Goal: Task Accomplishment & Management: Manage account settings

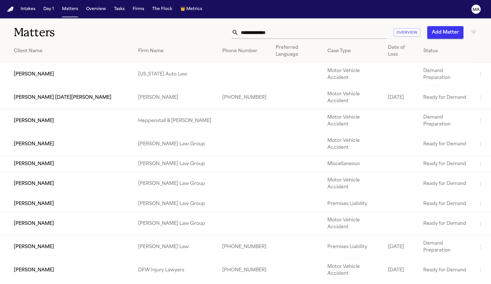
scroll to position [6, 0]
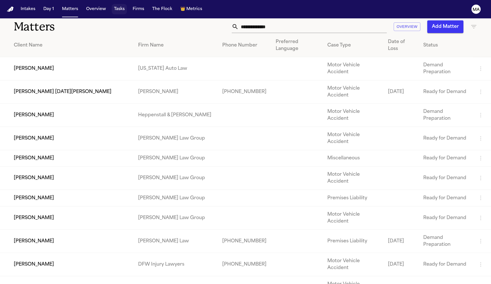
click at [112, 6] on button "Tasks" at bounding box center [119, 9] width 15 height 10
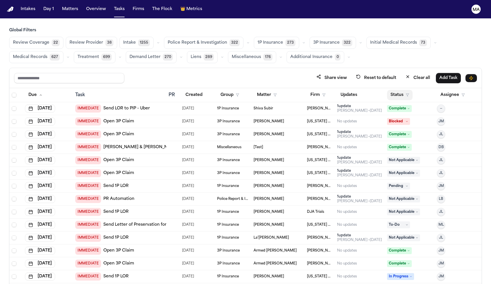
click at [395, 90] on button "Status" at bounding box center [400, 95] width 26 height 10
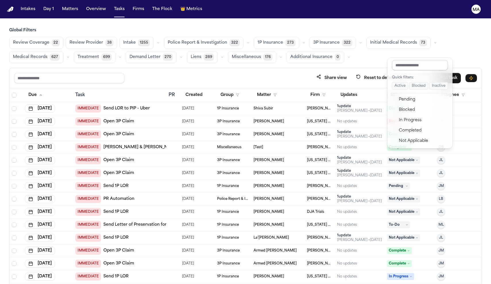
click at [395, 63] on input "text" at bounding box center [420, 65] width 56 height 10
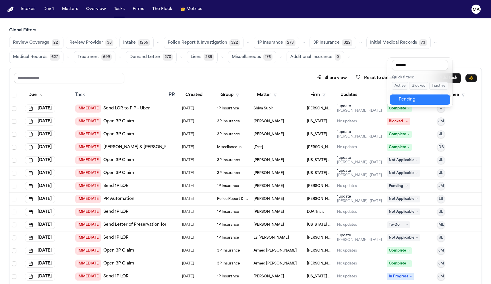
type input "*******"
click at [399, 96] on div "Pending" at bounding box center [423, 99] width 48 height 7
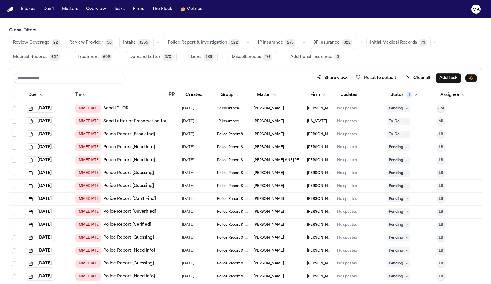
click at [304, 68] on div "Share view Reset to default Clear all Add Task" at bounding box center [245, 78] width 472 height 20
click at [47, 54] on span "Medical Records" at bounding box center [30, 57] width 34 height 6
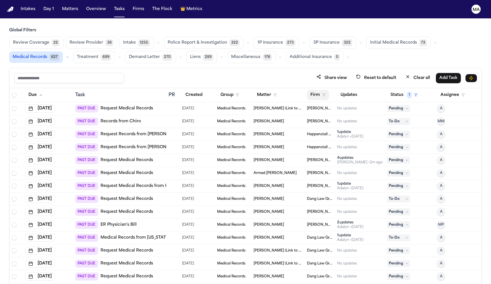
click at [313, 90] on button "Firm" at bounding box center [318, 95] width 22 height 10
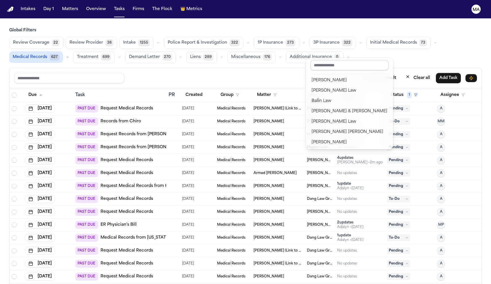
click at [322, 63] on input "text" at bounding box center [349, 65] width 78 height 10
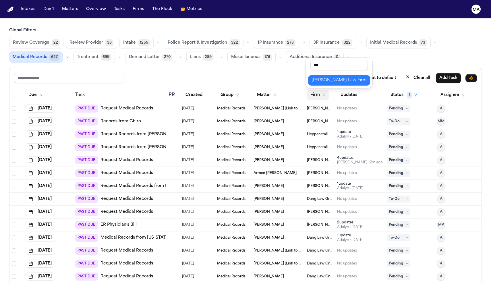
type input "***"
click at [322, 77] on div "Ruy Mireles Law Firm" at bounding box center [338, 80] width 55 height 7
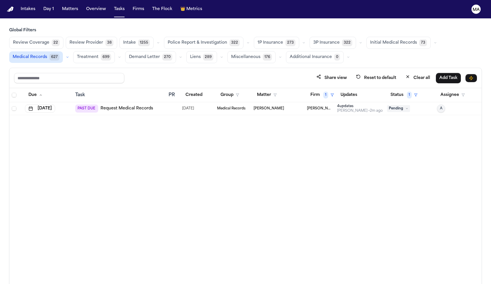
click at [290, 88] on div "Due Task PR Created Group Matter Firm 1 Updates Status 1 Assignee Aug 7, 2025 P…" at bounding box center [245, 198] width 472 height 221
click at [47, 54] on span "Medical Records" at bounding box center [30, 57] width 34 height 6
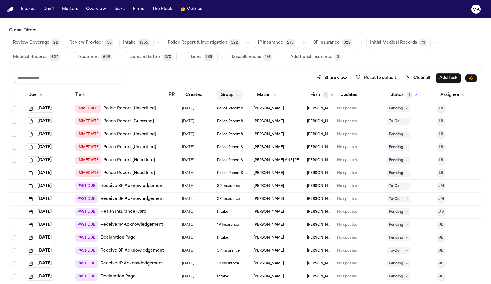
click at [222, 90] on button "Group" at bounding box center [230, 95] width 26 height 10
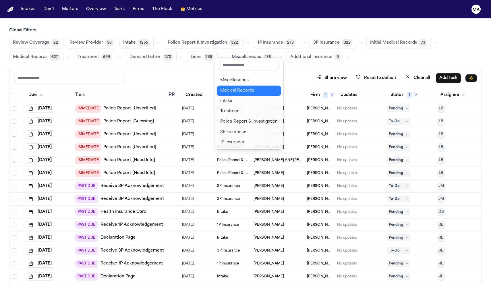
click at [230, 87] on div "Medical Records" at bounding box center [248, 90] width 57 height 7
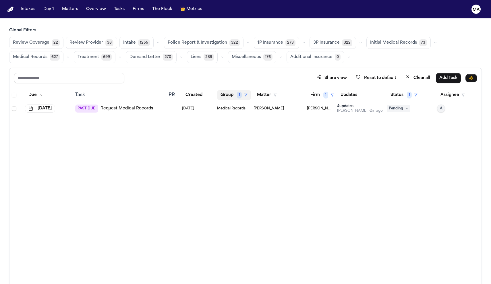
click at [217, 90] on button "Group 1" at bounding box center [234, 95] width 34 height 10
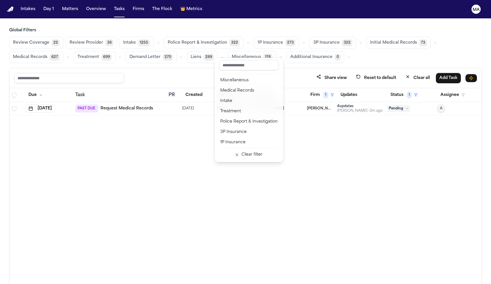
click at [335, 91] on div "Due Task PR Created Group 1 Matter Firm 1 Updates Status 1 Assignee Aug 7, 2025…" at bounding box center [245, 198] width 472 height 221
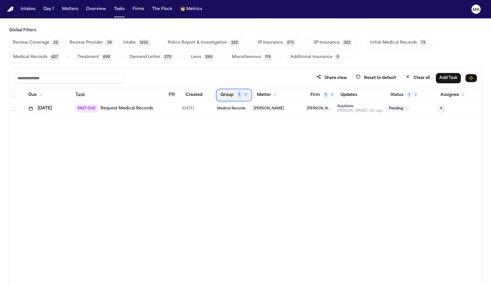
click at [237, 92] on span "1" at bounding box center [239, 95] width 5 height 7
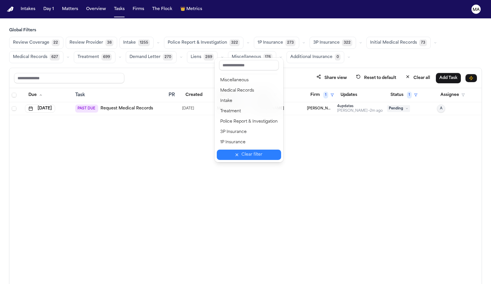
click at [235, 149] on button "Clear filter" at bounding box center [249, 154] width 64 height 10
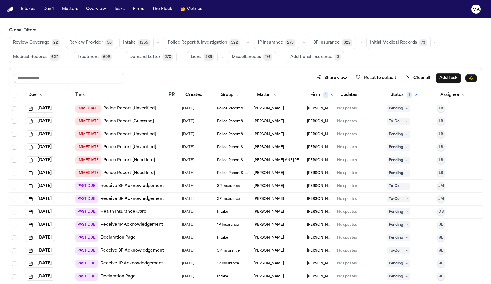
click at [47, 54] on span "Medical Records" at bounding box center [30, 57] width 34 height 6
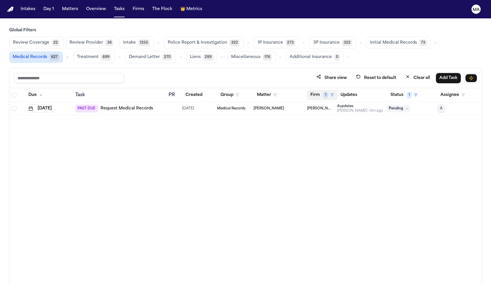
click at [323, 92] on span "1" at bounding box center [325, 95] width 5 height 7
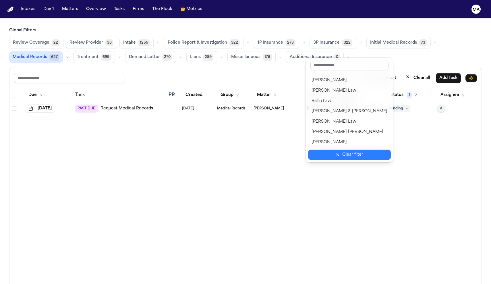
click at [342, 151] on div "Clear filter" at bounding box center [352, 154] width 21 height 7
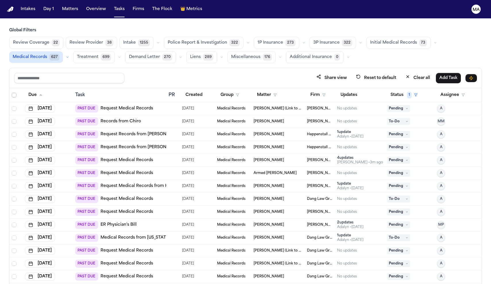
click at [12, 93] on span "Select all" at bounding box center [14, 95] width 5 height 5
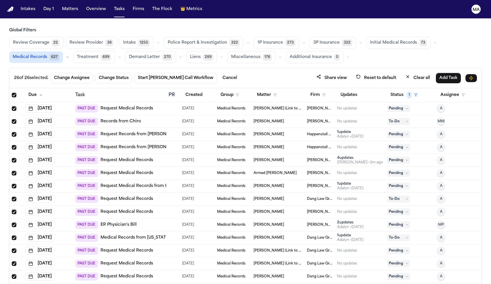
click at [12, 93] on span "Select all" at bounding box center [14, 95] width 5 height 5
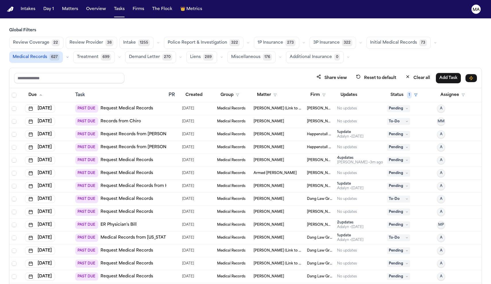
click at [264, 68] on div "Share view Reset to default Clear all Add Task" at bounding box center [245, 78] width 472 height 20
click at [370, 40] on span "Initial Medical Records" at bounding box center [393, 43] width 47 height 6
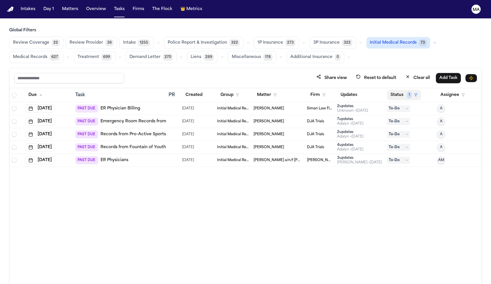
click at [395, 90] on button "Status 1" at bounding box center [404, 95] width 34 height 10
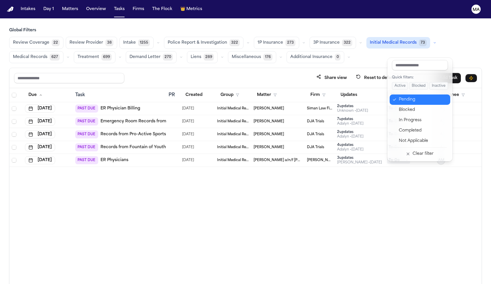
click at [399, 96] on div "Pending" at bounding box center [423, 99] width 48 height 7
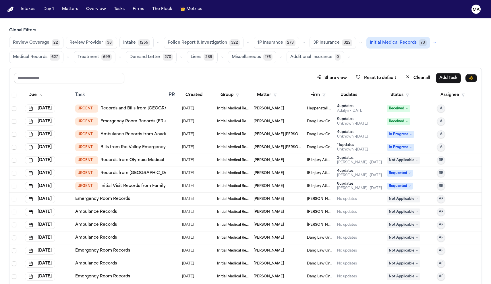
click at [307, 205] on td "Jalal Law" at bounding box center [319, 211] width 30 height 13
click at [202, 68] on div "Share view Reset to default Clear all Add Task" at bounding box center [245, 78] width 472 height 20
click at [393, 90] on button "Status" at bounding box center [400, 95] width 26 height 10
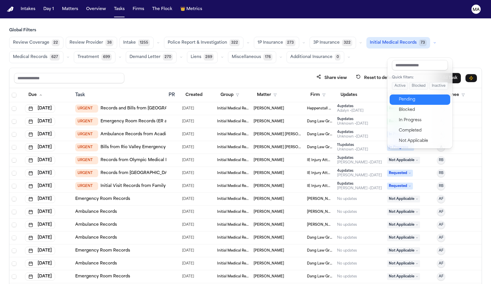
click at [399, 96] on div "Pending" at bounding box center [423, 99] width 48 height 7
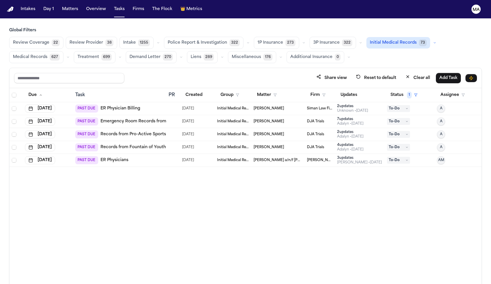
click at [128, 68] on div "Share view Reset to default Clear all Add Task" at bounding box center [245, 78] width 472 height 20
click at [389, 90] on button "Status 1" at bounding box center [404, 95] width 34 height 10
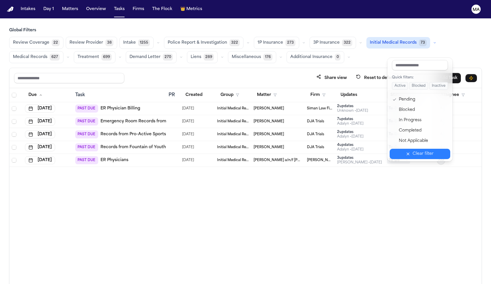
click at [402, 149] on button "Clear filter" at bounding box center [419, 154] width 61 height 10
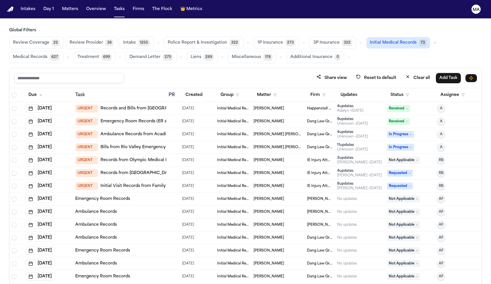
click at [63, 51] on button "Medical Records 627" at bounding box center [36, 57] width 54 height 12
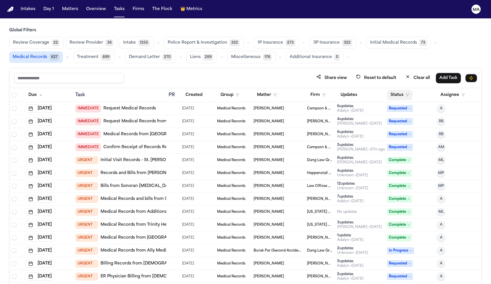
click at [397, 90] on button "Status" at bounding box center [400, 95] width 26 height 10
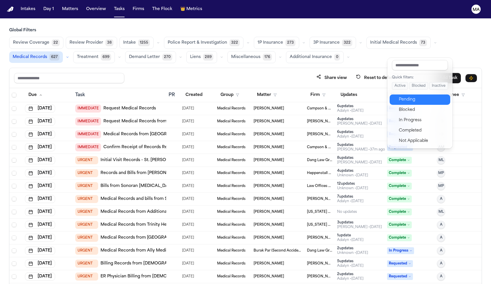
click at [401, 96] on div "Pending" at bounding box center [423, 99] width 48 height 7
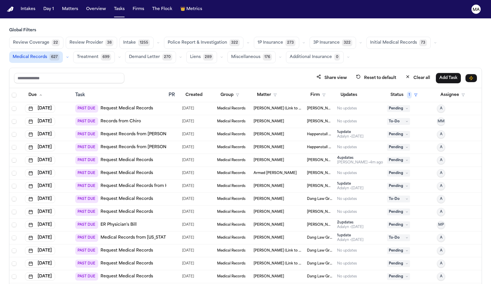
click at [292, 68] on div "Share view Reset to default Clear all Add Task" at bounding box center [245, 78] width 472 height 20
click at [314, 88] on th "Firm" at bounding box center [319, 95] width 30 height 14
click at [314, 90] on button "Firm" at bounding box center [318, 95] width 22 height 10
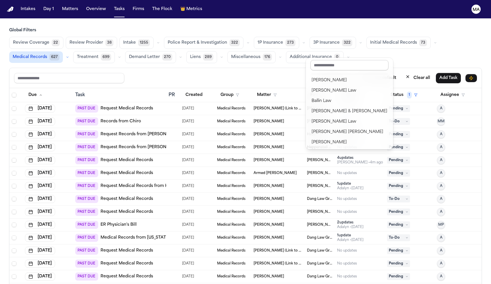
click at [324, 63] on input "text" at bounding box center [349, 65] width 78 height 10
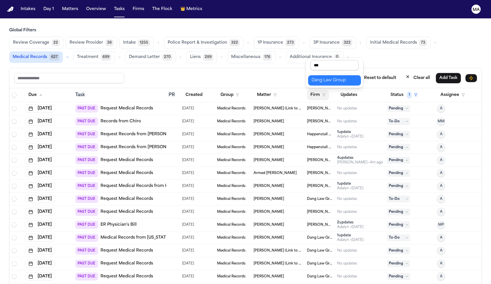
type input "****"
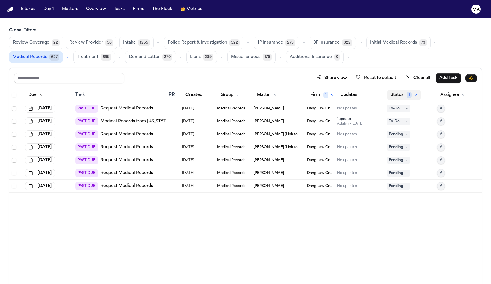
click at [395, 90] on button "Status 1" at bounding box center [404, 95] width 34 height 10
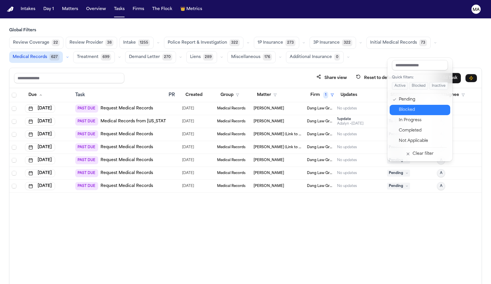
click at [399, 106] on div "Blocked" at bounding box center [423, 109] width 48 height 7
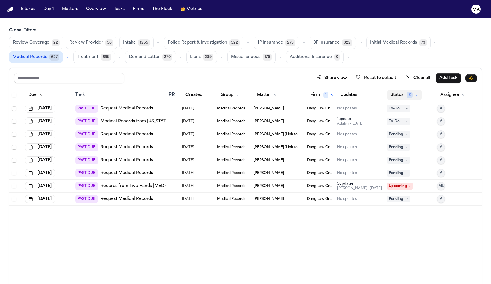
click at [399, 90] on button "Status 2" at bounding box center [404, 95] width 35 height 10
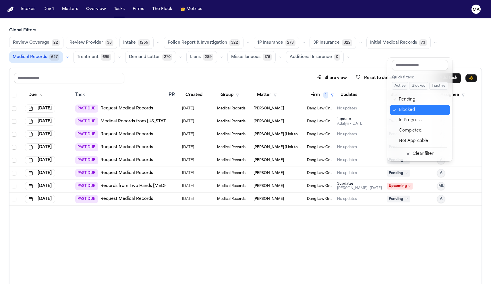
click at [399, 106] on div "Blocked" at bounding box center [423, 109] width 48 height 7
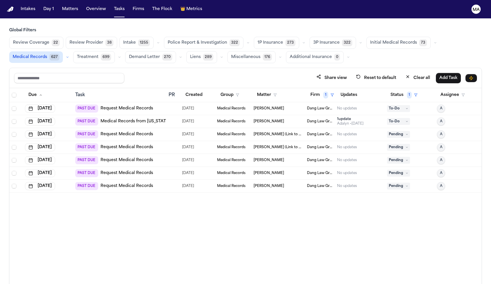
click at [355, 192] on div "Due Task PR Created Group Matter Firm 1 Updates Status 1 Assignee Aug 14, 2025 …" at bounding box center [245, 198] width 472 height 221
click at [47, 54] on span "Medical Records" at bounding box center [30, 57] width 34 height 6
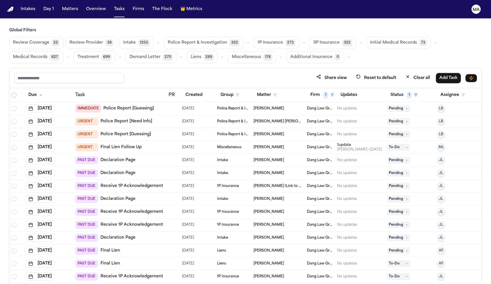
click at [12, 93] on span "Select all" at bounding box center [14, 95] width 5 height 5
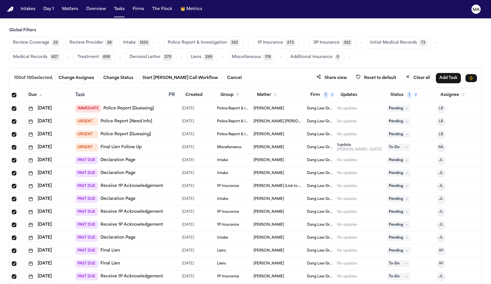
click at [47, 54] on span "Medical Records" at bounding box center [30, 57] width 34 height 6
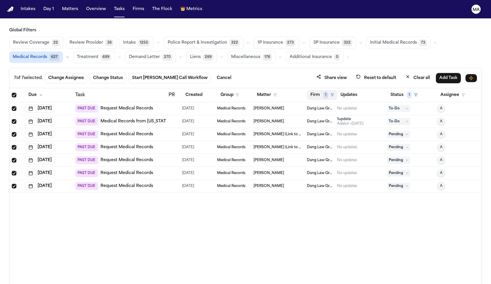
click at [323, 92] on span "1" at bounding box center [325, 95] width 5 height 7
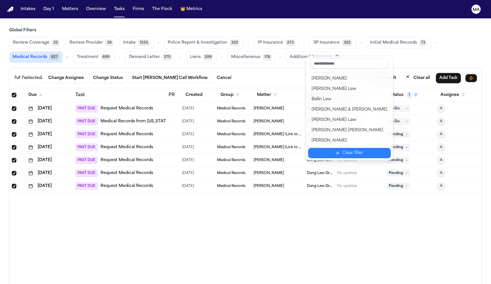
click at [335, 151] on icon "button" at bounding box center [337, 153] width 5 height 5
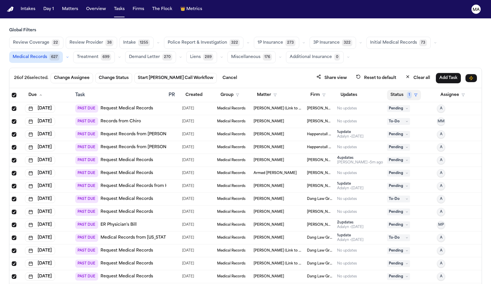
click at [398, 90] on button "Status 1" at bounding box center [404, 95] width 34 height 10
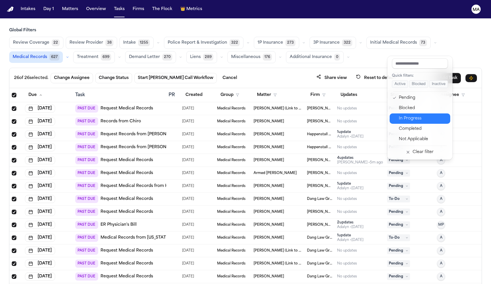
click at [399, 115] on div "In Progress" at bounding box center [423, 118] width 48 height 7
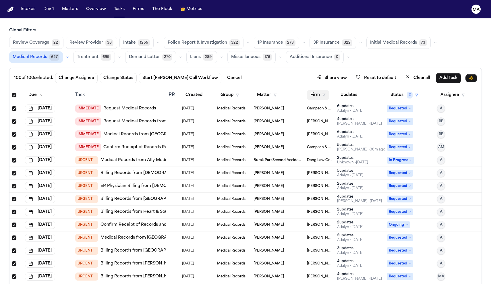
click at [313, 90] on button "Firm" at bounding box center [318, 95] width 22 height 10
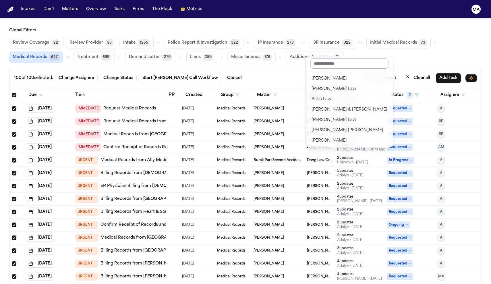
click at [317, 61] on input "text" at bounding box center [349, 63] width 78 height 10
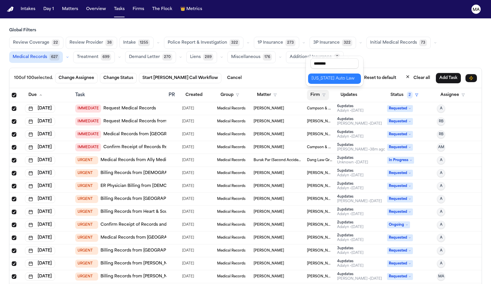
type input "********"
drag, startPoint x: 335, startPoint y: 67, endPoint x: 340, endPoint y: 68, distance: 5.2
click at [340, 75] on div "[US_STATE] Auto Law" at bounding box center [334, 78] width 46 height 7
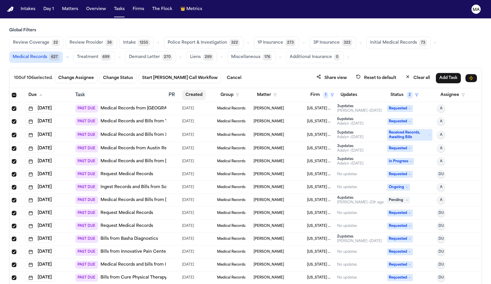
click at [186, 90] on button "Created" at bounding box center [194, 95] width 24 height 10
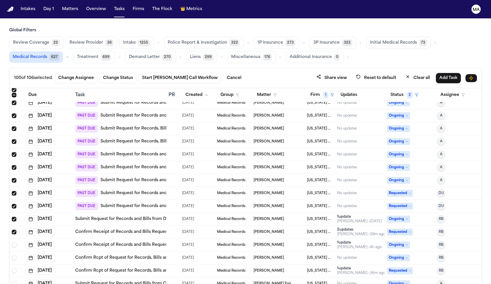
scroll to position [1155, 0]
click at [106, 268] on link "Confirm Rcpt of Request for Records, Bills and Other from [PERSON_NAME] [MEDICA…" at bounding box center [171, 271] width 193 height 6
click at [348, 266] on div "1 update" at bounding box center [361, 268] width 48 height 5
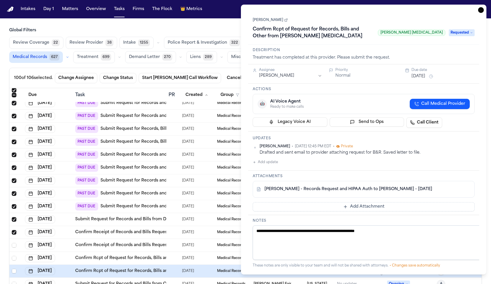
click at [123, 37] on div "Review Coverage 22 Review Provider 38 Intake 1255 Police Report & Investigation…" at bounding box center [245, 50] width 472 height 26
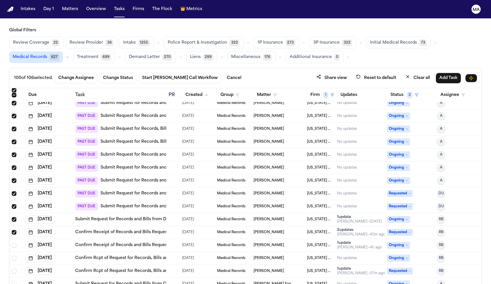
click at [100, 268] on link "Confirm Rcpt of Request for Records, Bills and Other from [PERSON_NAME] [MEDICA…" at bounding box center [171, 271] width 193 height 6
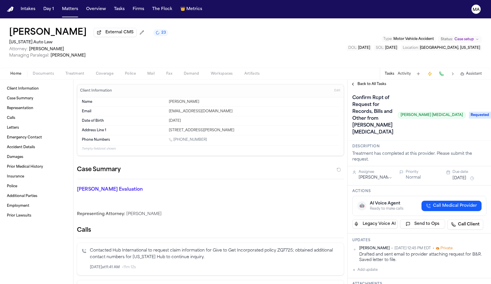
click at [65, 71] on span "Treatment" at bounding box center [74, 73] width 19 height 5
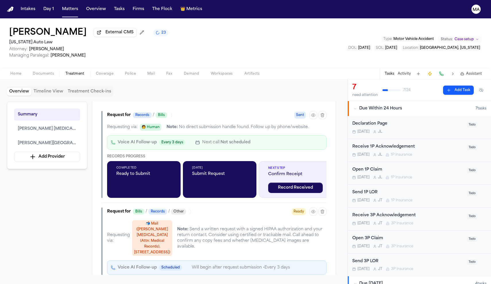
scroll to position [265, 0]
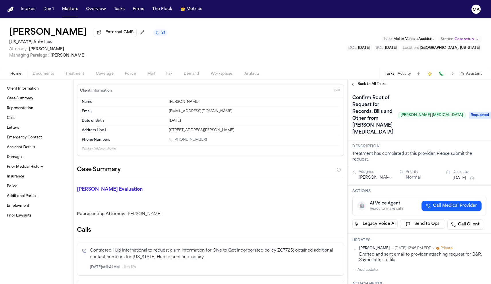
click at [60, 70] on button "Treatment" at bounding box center [75, 73] width 30 height 7
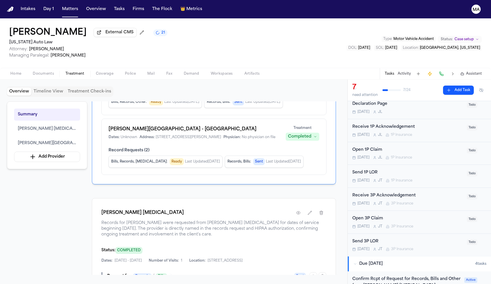
scroll to position [73, 0]
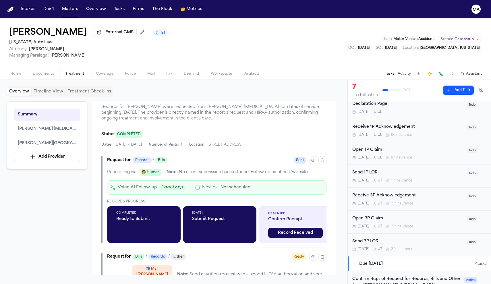
scroll to position [230, 0]
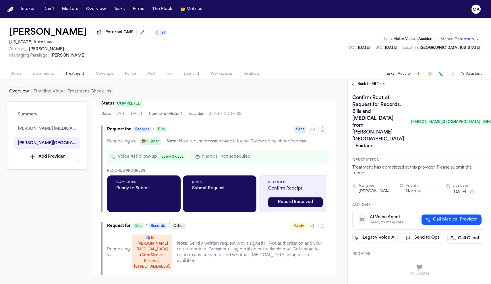
click at [368, 82] on span "Back to All Tasks" at bounding box center [371, 84] width 29 height 5
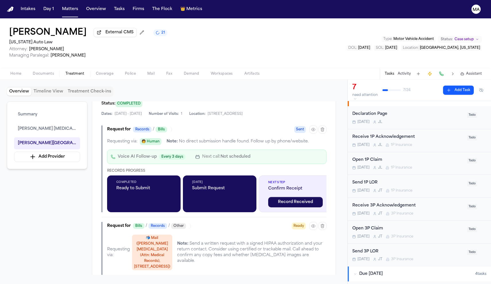
scroll to position [8, 0]
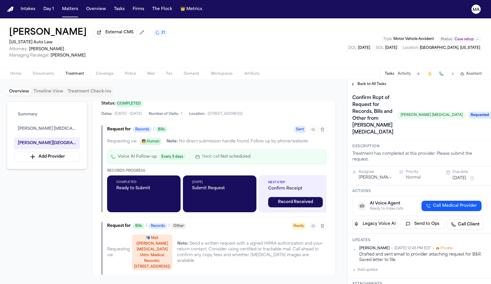
click at [474, 112] on span "Requested" at bounding box center [480, 115] width 23 height 7
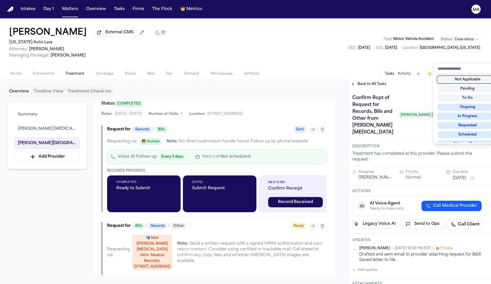
click at [468, 76] on div "Not Applicable" at bounding box center [467, 79] width 60 height 7
click at [390, 79] on div "**********" at bounding box center [418, 181] width 143 height 204
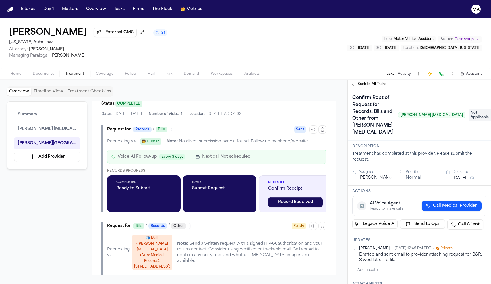
click at [369, 79] on div "Back to All Tasks" at bounding box center [418, 83] width 143 height 9
click at [368, 82] on span "Back to All Tasks" at bounding box center [371, 84] width 29 height 5
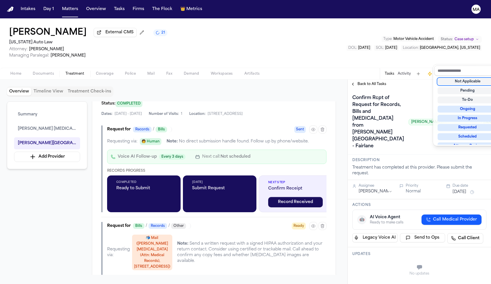
click at [467, 78] on div "Not Applicable" at bounding box center [467, 81] width 60 height 7
click at [406, 79] on div "**********" at bounding box center [418, 181] width 143 height 204
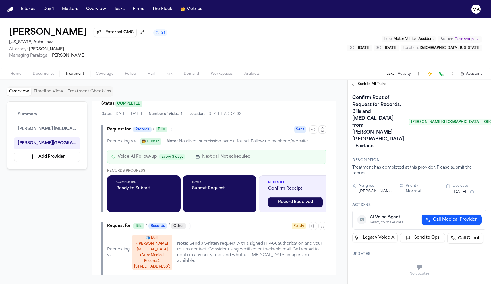
click at [364, 82] on span "Back to All Tasks" at bounding box center [371, 84] width 29 height 5
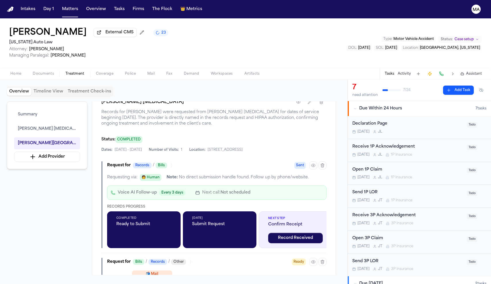
scroll to position [188, 0]
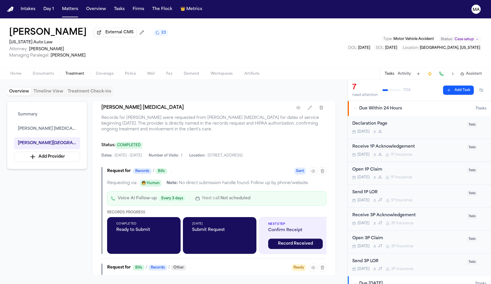
drag, startPoint x: 175, startPoint y: 106, endPoint x: 199, endPoint y: 108, distance: 24.2
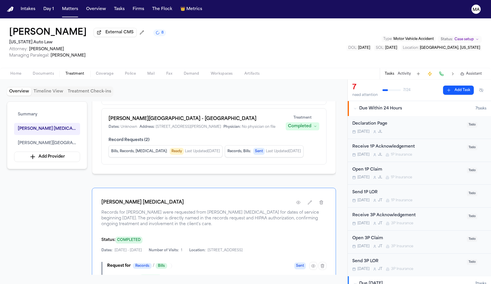
scroll to position [93, 0]
click at [315, 264] on icon "button" at bounding box center [313, 266] width 5 height 5
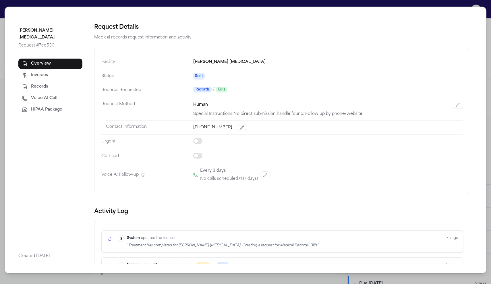
click at [457, 6] on div "[PERSON_NAME] [MEDICAL_DATA] Request # 7cc530 Overview Invoices Records Voice A…" at bounding box center [245, 142] width 491 height 284
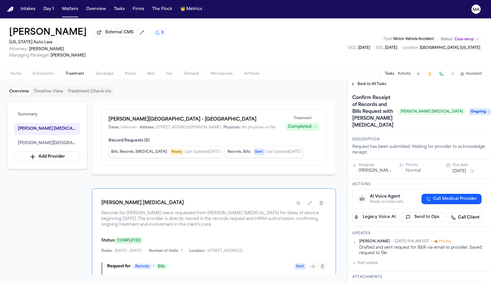
click at [475, 196] on span "Call Medical Provider" at bounding box center [455, 199] width 44 height 6
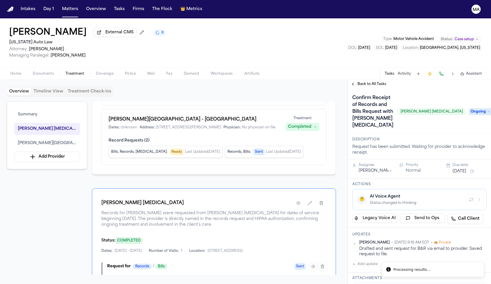
click at [481, 197] on icon "button" at bounding box center [479, 199] width 5 height 5
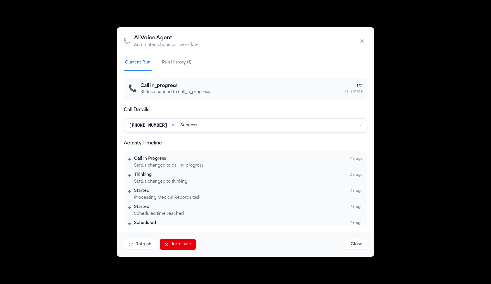
click at [345, 239] on button "Close" at bounding box center [356, 244] width 22 height 11
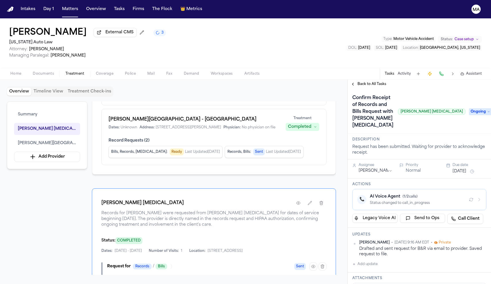
click at [27, 68] on div "Home Documents Treatment Coverage Police Mail Fax Demand Workspaces Artifacts T…" at bounding box center [245, 73] width 491 height 11
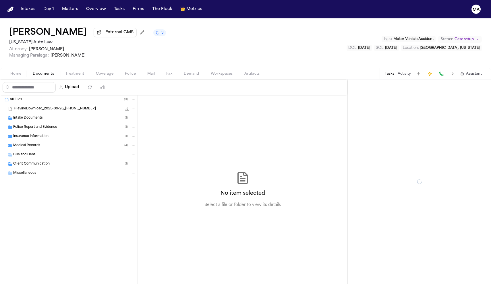
click at [33, 71] on span "Documents" at bounding box center [43, 73] width 21 height 5
